Goal: Task Accomplishment & Management: Manage account settings

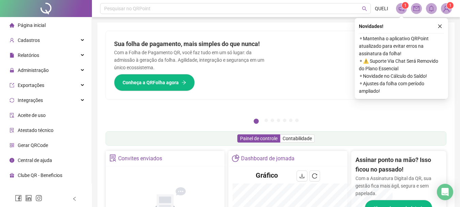
drag, startPoint x: 0, startPoint y: 0, endPoint x: 254, endPoint y: 89, distance: 269.1
click at [254, 89] on div "Sua folha de pagamento, mais simples do que nunca! Com a Folha de Pagamento QR,…" at bounding box center [191, 65] width 170 height 68
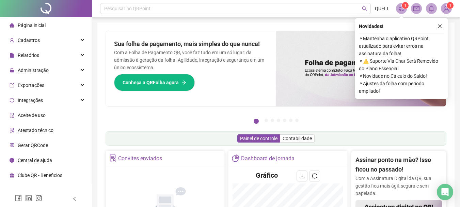
click at [403, 10] on icon "notification" at bounding box center [402, 8] width 6 height 6
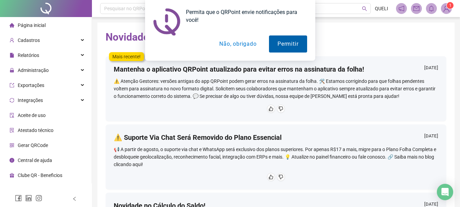
click at [297, 46] on button "Permitir" at bounding box center [288, 43] width 38 height 17
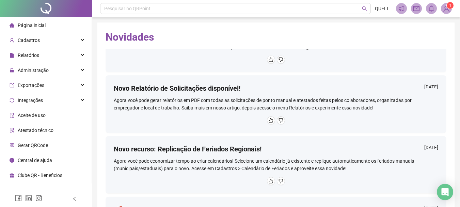
scroll to position [273, 0]
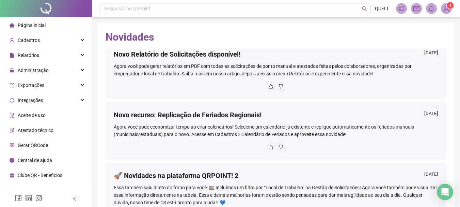
click at [445, 6] on img at bounding box center [447, 8] width 10 height 10
click at [356, 31] on h2 "Novidades" at bounding box center [276, 37] width 341 height 13
click at [447, 24] on div "Novidades Mais recente! Mantenha o aplicativo QRPoint atualizado para evitar er…" at bounding box center [276, 142] width 358 height 241
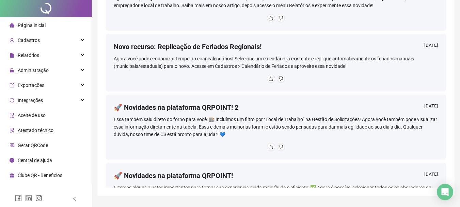
scroll to position [0, 0]
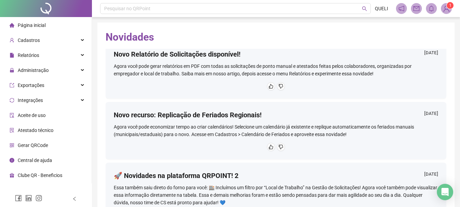
click at [348, 26] on div "Novidades Mais recente! Mantenha o aplicativo QRPoint atualizado para evitar er…" at bounding box center [276, 142] width 358 height 241
click at [28, 55] on span "Relatórios" at bounding box center [28, 54] width 21 height 5
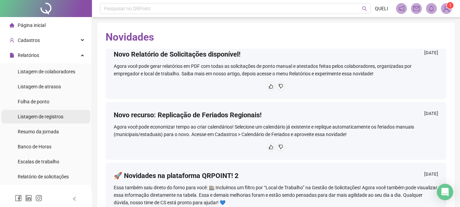
click at [52, 116] on span "Listagem de registros" at bounding box center [41, 116] width 46 height 5
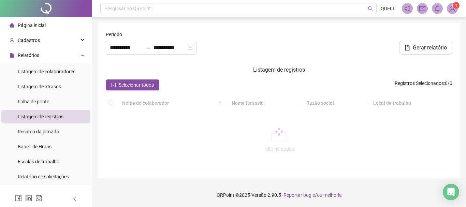
type input "**********"
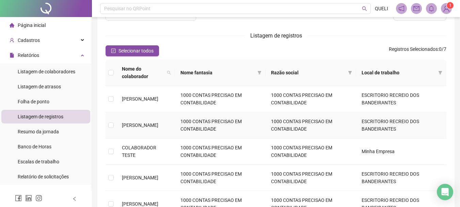
scroll to position [68, 0]
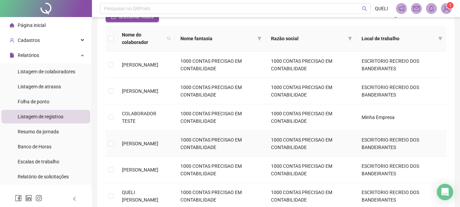
click at [145, 141] on span "[PERSON_NAME]" at bounding box center [140, 143] width 36 height 5
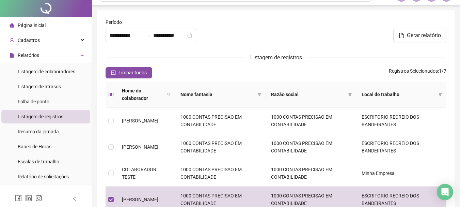
scroll to position [0, 0]
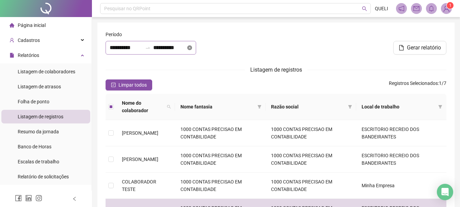
click at [192, 48] on icon "close-circle" at bounding box center [189, 47] width 5 height 5
click at [196, 48] on div at bounding box center [151, 48] width 91 height 14
click at [230, 47] on div at bounding box center [276, 45] width 116 height 29
click at [43, 101] on span "Folha de ponto" at bounding box center [34, 101] width 32 height 5
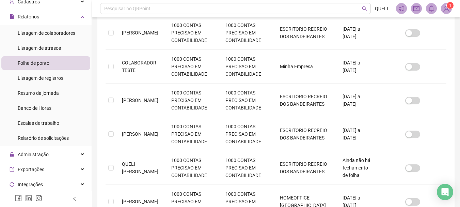
scroll to position [42, 0]
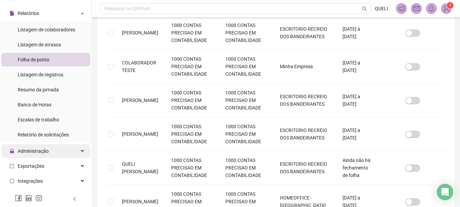
click at [58, 148] on div "Administração" at bounding box center [45, 151] width 89 height 14
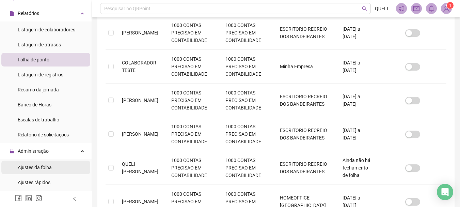
click at [44, 167] on span "Ajustes da folha" at bounding box center [35, 167] width 34 height 5
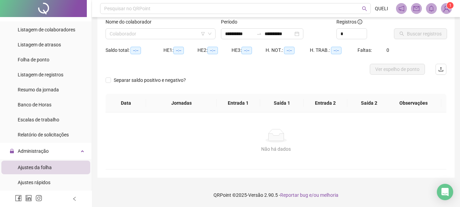
scroll to position [45, 0]
type input "**********"
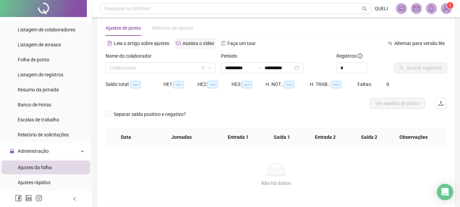
click at [195, 45] on span "Assista o vídeo" at bounding box center [199, 43] width 32 height 5
click at [209, 69] on icon "down" at bounding box center [210, 68] width 4 height 4
click at [203, 69] on icon "filter" at bounding box center [203, 68] width 4 height 4
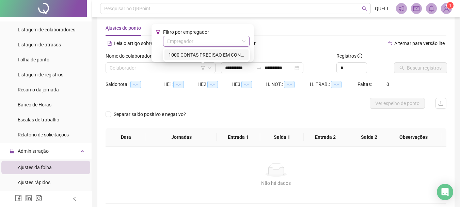
click at [209, 44] on input "search" at bounding box center [203, 41] width 72 height 10
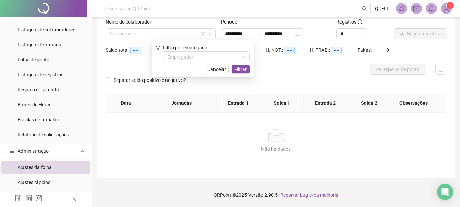
click at [154, 137] on div "Não há dados" at bounding box center [276, 136] width 325 height 14
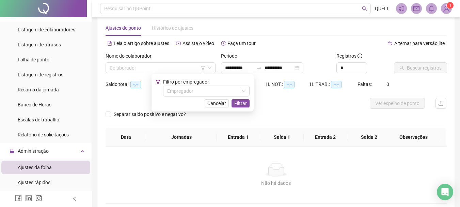
click at [202, 50] on div "Leia o artigo sobre ajustes Assista o vídeo Faça um tour" at bounding box center [191, 46] width 171 height 11
click at [244, 91] on icon "down" at bounding box center [243, 91] width 3 height 2
click at [228, 103] on button "Cancelar" at bounding box center [217, 103] width 24 height 8
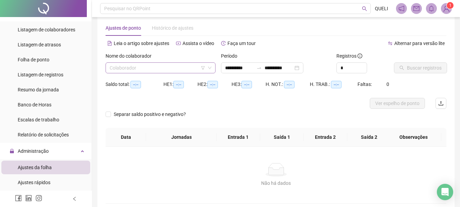
click at [211, 71] on span at bounding box center [161, 68] width 102 height 10
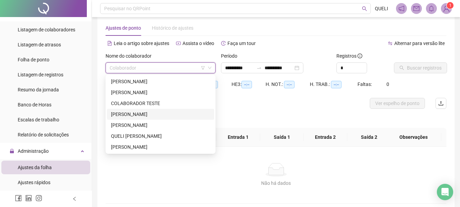
click at [163, 112] on div "[PERSON_NAME]" at bounding box center [160, 113] width 99 height 7
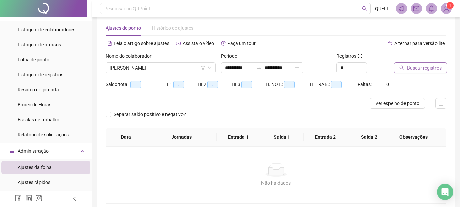
click at [415, 68] on span "Buscar registros" at bounding box center [424, 67] width 35 height 7
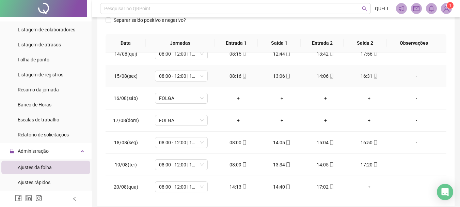
scroll to position [141, 0]
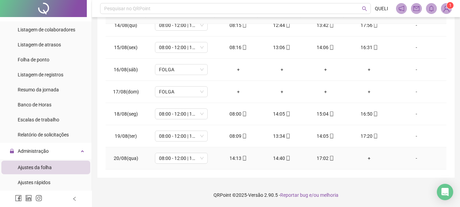
click at [366, 160] on div "+" at bounding box center [369, 157] width 33 height 7
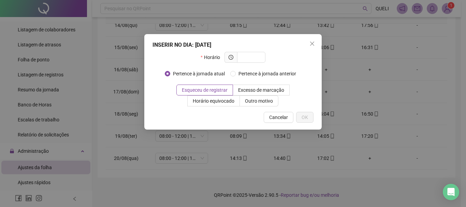
click at [231, 58] on icon "clock-circle" at bounding box center [230, 57] width 1 height 2
click at [242, 58] on input "text" at bounding box center [250, 57] width 19 height 7
type input "*****"
click at [227, 89] on span "Esqueceu de registrar" at bounding box center [205, 89] width 46 height 5
click at [305, 116] on span "OK" at bounding box center [304, 116] width 6 height 7
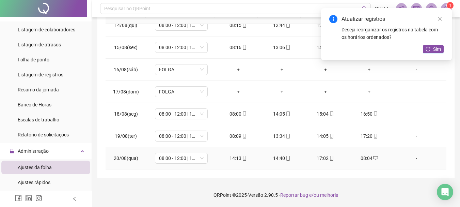
click at [414, 158] on div "-" at bounding box center [417, 157] width 40 height 7
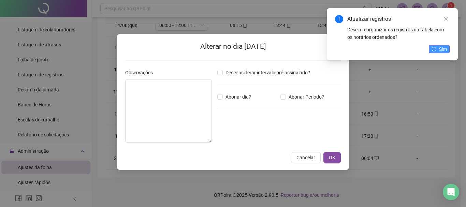
click at [436, 46] on button "Sim" at bounding box center [438, 49] width 21 height 8
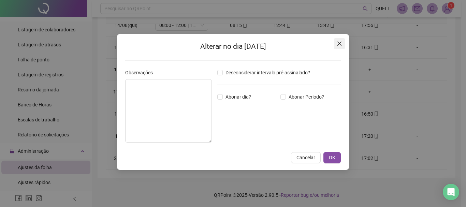
click at [341, 45] on icon "close" at bounding box center [339, 44] width 4 height 4
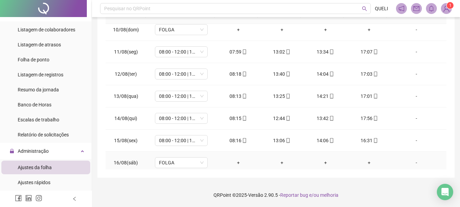
scroll to position [298, 0]
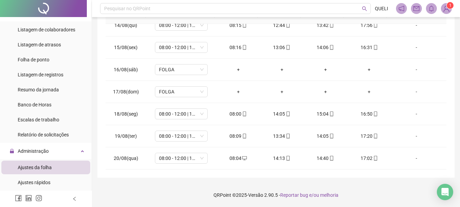
click at [297, 173] on div "**********" at bounding box center [276, 29] width 358 height 297
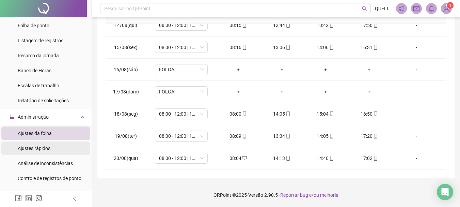
click at [56, 146] on li "Ajustes rápidos" at bounding box center [45, 148] width 89 height 14
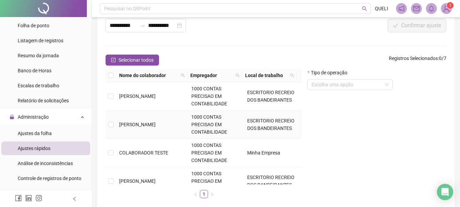
scroll to position [96, 0]
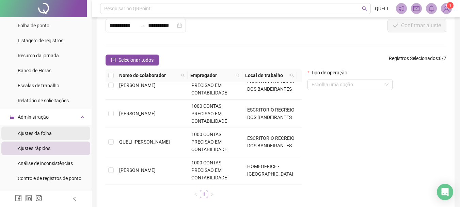
click at [44, 136] on span "Ajustes da folha" at bounding box center [35, 133] width 34 height 5
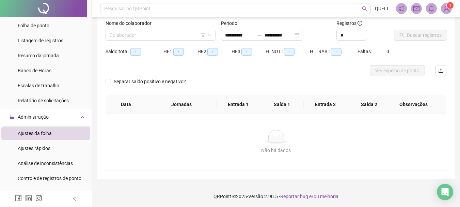
type input "**********"
click at [210, 37] on span at bounding box center [161, 35] width 102 height 10
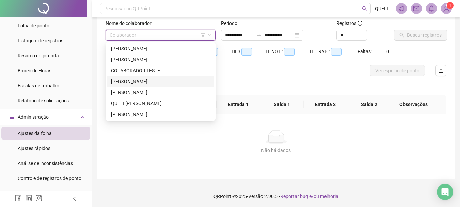
click at [147, 82] on div "[PERSON_NAME]" at bounding box center [160, 81] width 99 height 7
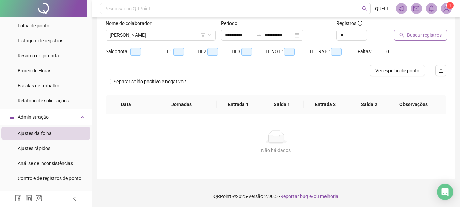
click at [416, 35] on span "Buscar registros" at bounding box center [424, 34] width 35 height 7
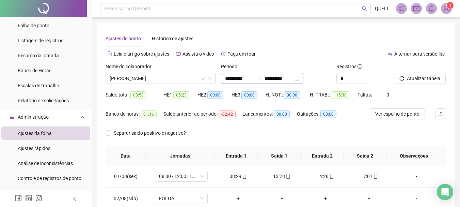
click at [304, 79] on div "**********" at bounding box center [262, 78] width 82 height 11
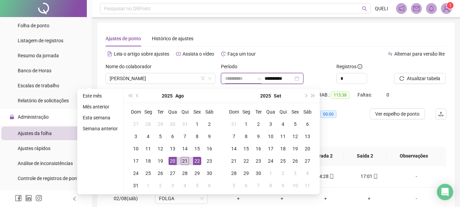
type input "**********"
click at [181, 162] on div "21" at bounding box center [185, 161] width 8 height 8
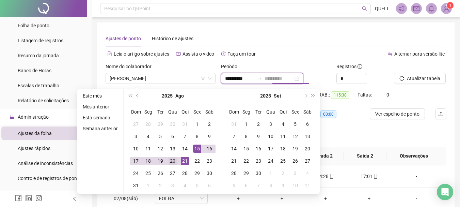
type input "**********"
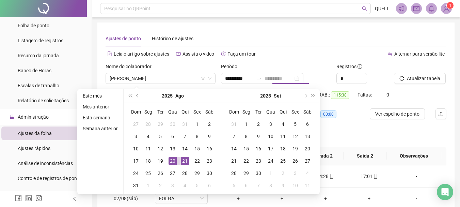
click at [169, 162] on div "20" at bounding box center [173, 161] width 8 height 8
type input "**********"
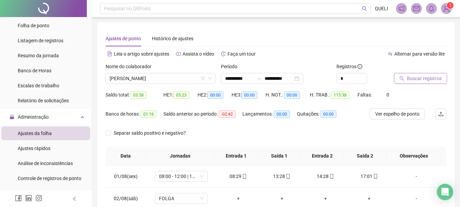
click at [421, 82] on button "Buscar registros" at bounding box center [420, 78] width 53 height 11
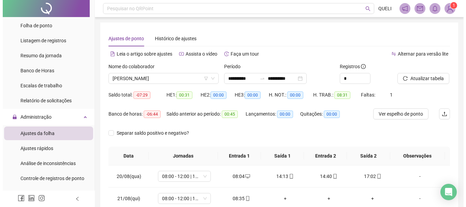
scroll to position [40, 0]
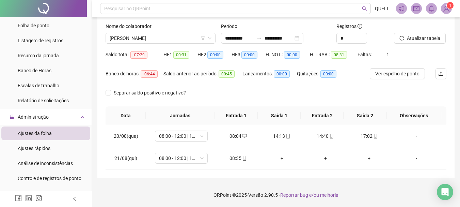
click at [448, 10] on img at bounding box center [447, 8] width 10 height 10
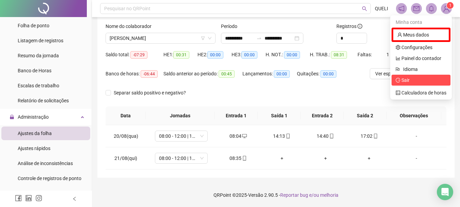
click at [402, 77] on span "Sair" at bounding box center [403, 79] width 14 height 5
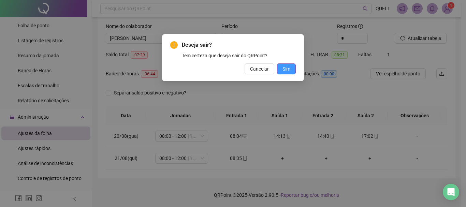
click at [286, 70] on span "Sim" at bounding box center [286, 68] width 8 height 7
